Goal: Task Accomplishment & Management: Complete application form

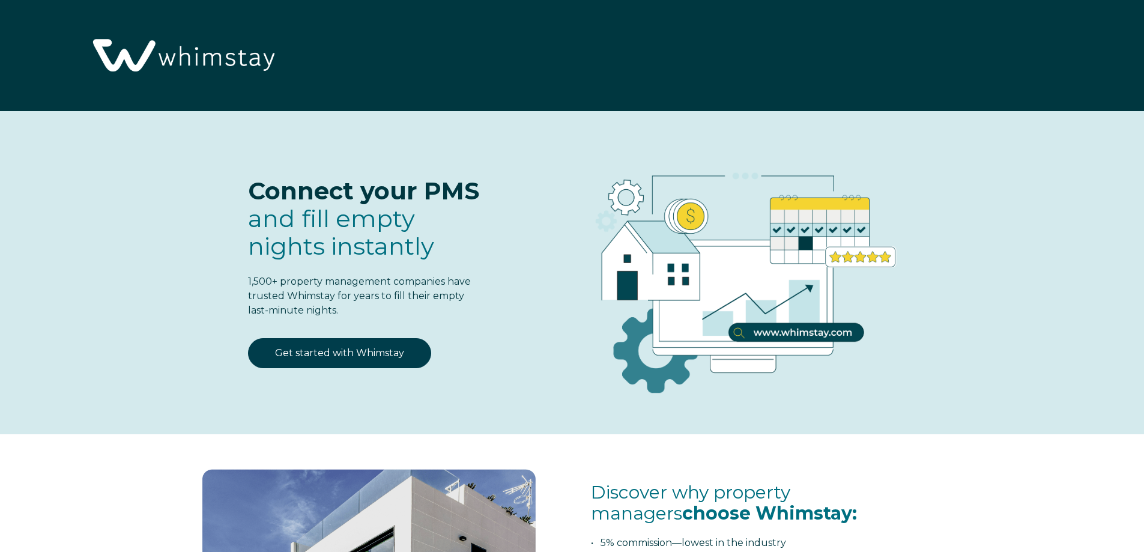
select select "US"
select select "Standard"
click at [352, 349] on link "Get started with Whimstay" at bounding box center [339, 353] width 183 height 30
select select "US"
select select "Standard"
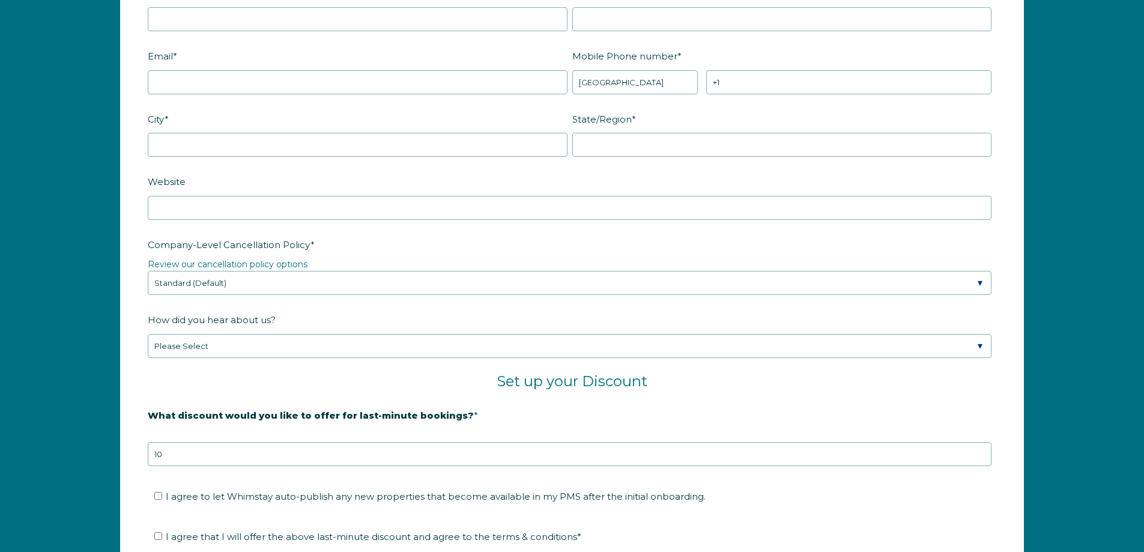
scroll to position [1572, 0]
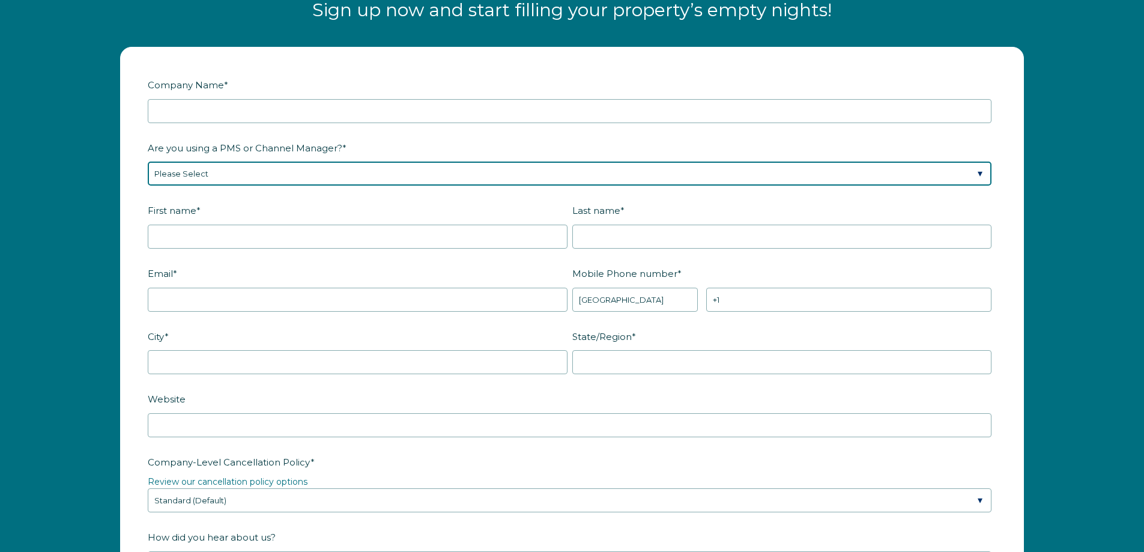
click at [323, 176] on select "Please Select Barefoot BookingPal Boost Brightside CiiRUS Escapia Guesty Hostaw…" at bounding box center [569, 173] width 843 height 24
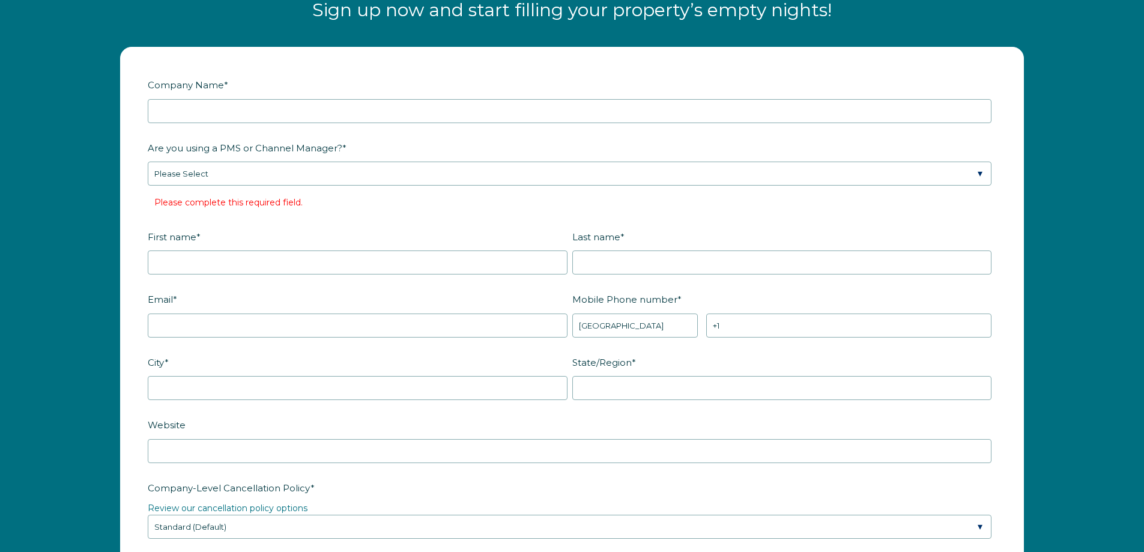
click at [114, 253] on div "Company Name * Are you using a PMS or Channel Manager? * Please Select Barefoot…" at bounding box center [571, 505] width 927 height 916
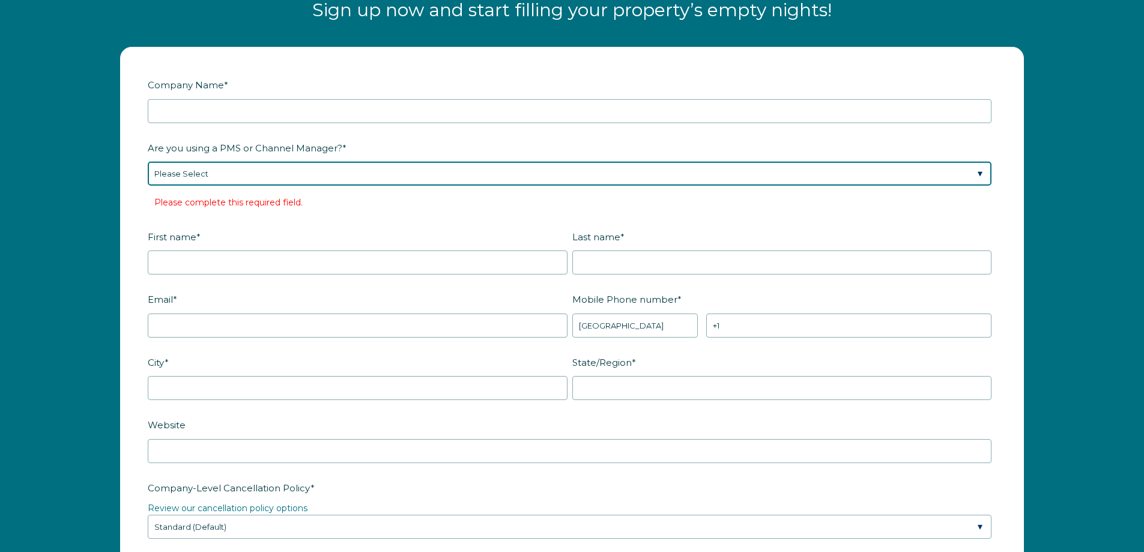
click at [213, 179] on select "Please Select Barefoot BookingPal Boost Brightside CiiRUS Escapia Guesty Hostaw…" at bounding box center [569, 173] width 843 height 24
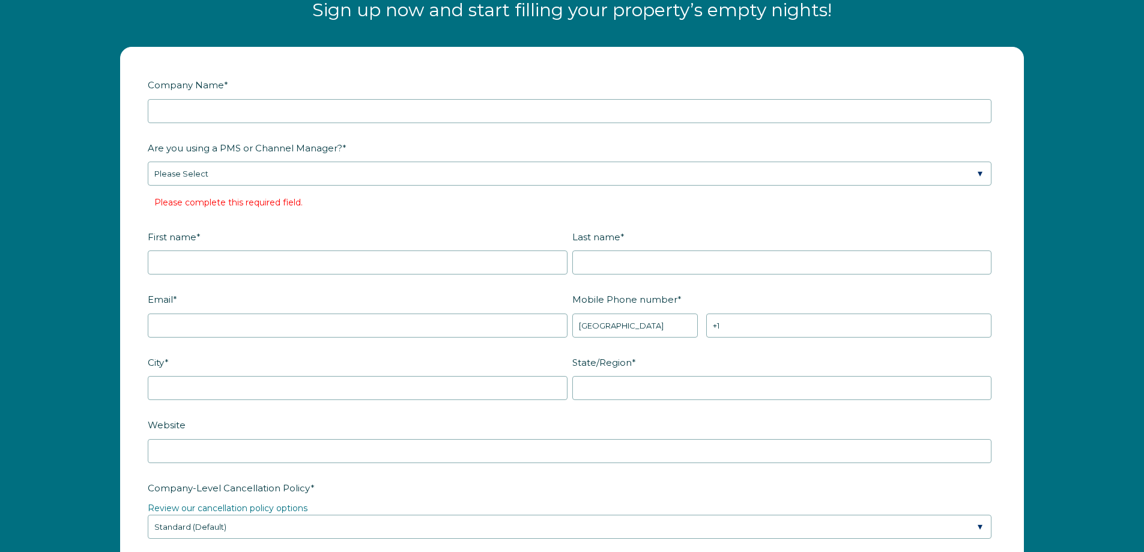
click at [62, 172] on div "Company Name * Are you using a PMS or Channel Manager? * Please Select Barefoot…" at bounding box center [572, 511] width 1144 height 952
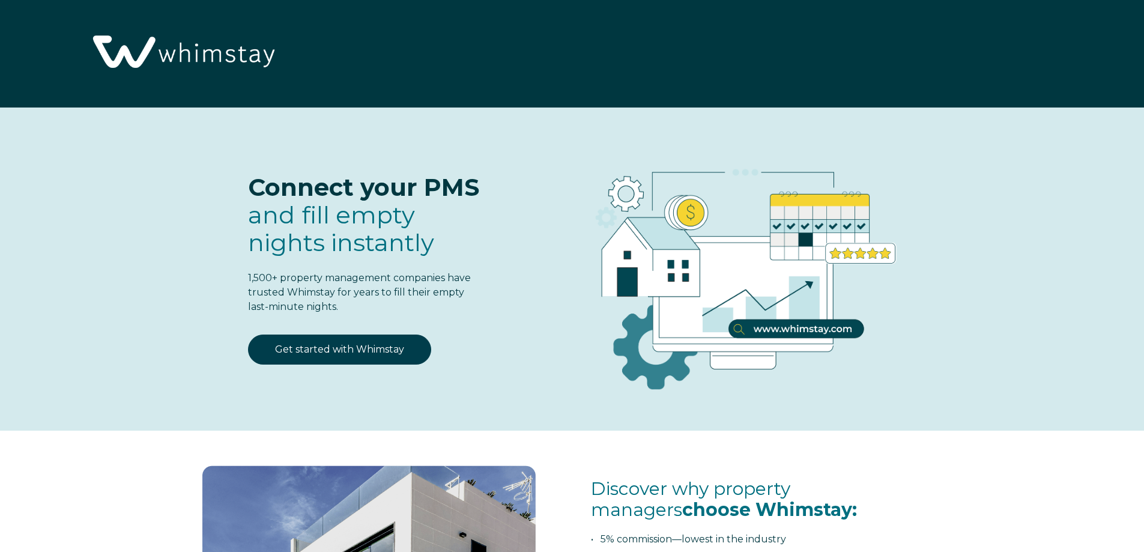
scroll to position [0, 0]
